Goal: Information Seeking & Learning: Learn about a topic

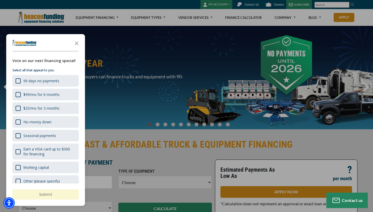
click at [249, 4] on div "button" at bounding box center [186, 106] width 373 height 212
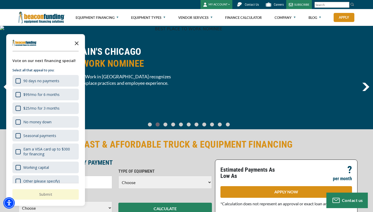
click at [77, 40] on icon "Close the survey" at bounding box center [76, 43] width 10 height 10
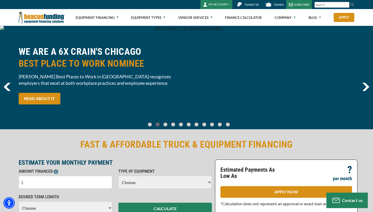
click at [254, 6] on span "Contact Us" at bounding box center [252, 5] width 14 height 4
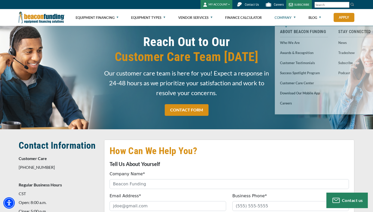
click at [285, 17] on link "Company" at bounding box center [284, 17] width 21 height 17
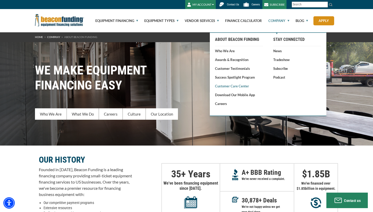
click at [223, 86] on link "Customer Care Center" at bounding box center [239, 86] width 48 height 5
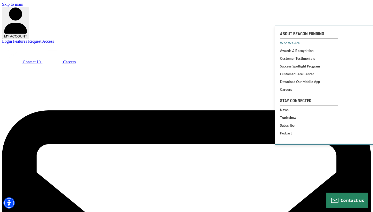
click at [286, 42] on link "Who We Are" at bounding box center [309, 43] width 58 height 4
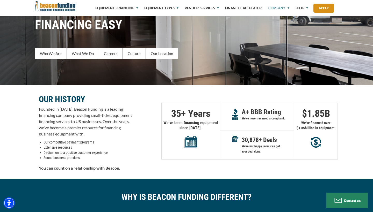
scroll to position [65, 0]
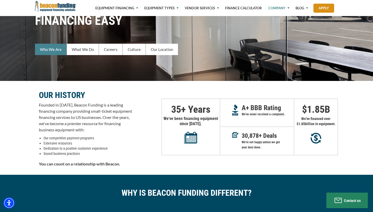
click at [50, 51] on link "Who We Are" at bounding box center [51, 49] width 32 height 11
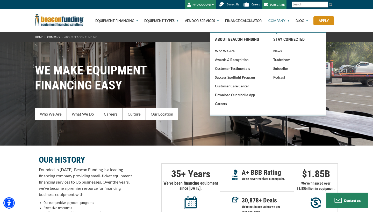
click at [281, 21] on link "Company" at bounding box center [275, 20] width 27 height 23
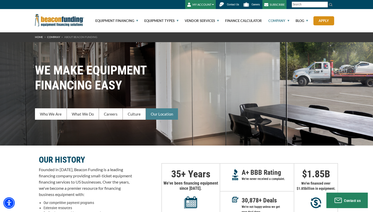
click at [161, 113] on link "Our Location" at bounding box center [162, 113] width 32 height 11
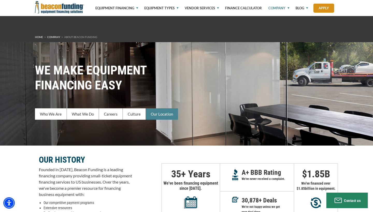
scroll to position [891, 0]
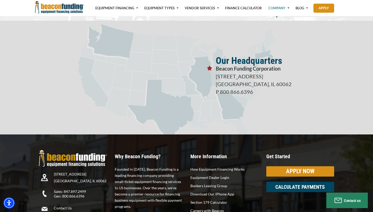
click at [275, 10] on link "Company" at bounding box center [275, 8] width 27 height 16
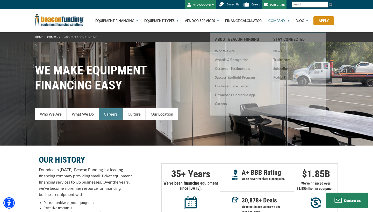
click at [105, 112] on link "Careers" at bounding box center [111, 113] width 24 height 11
